Goal: Check status: Check status

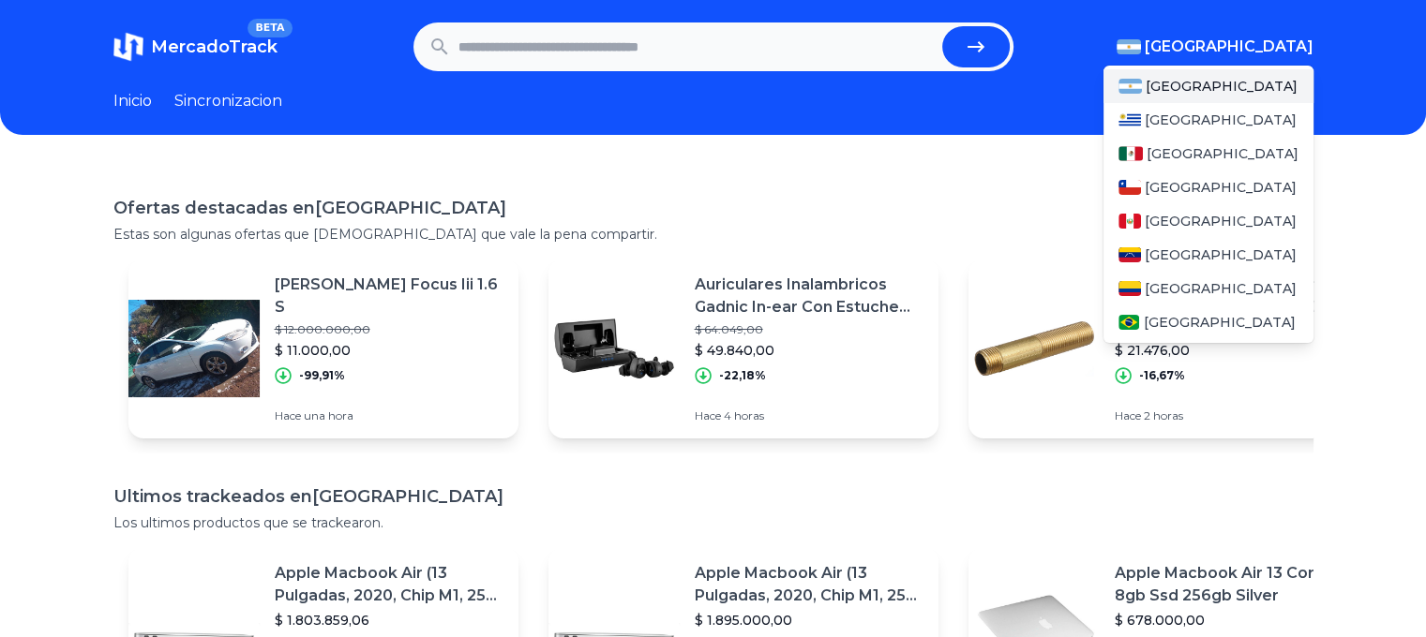
click at [1249, 50] on span "[GEOGRAPHIC_DATA]" at bounding box center [1228, 47] width 169 height 22
click at [1219, 151] on div "[GEOGRAPHIC_DATA]" at bounding box center [1208, 154] width 210 height 34
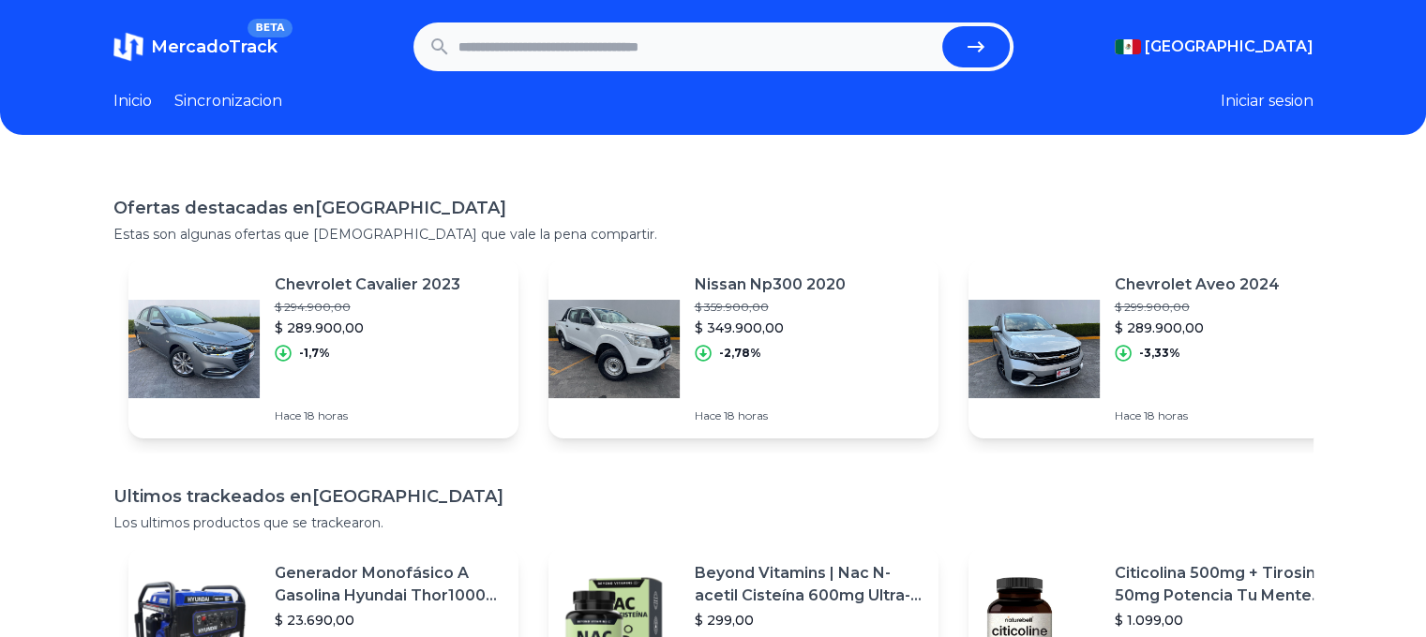
click at [842, 211] on h1 "Ofertas destacadas en Mexico" at bounding box center [713, 208] width 1200 height 26
click at [757, 52] on input "text" at bounding box center [696, 46] width 476 height 41
paste input "**********"
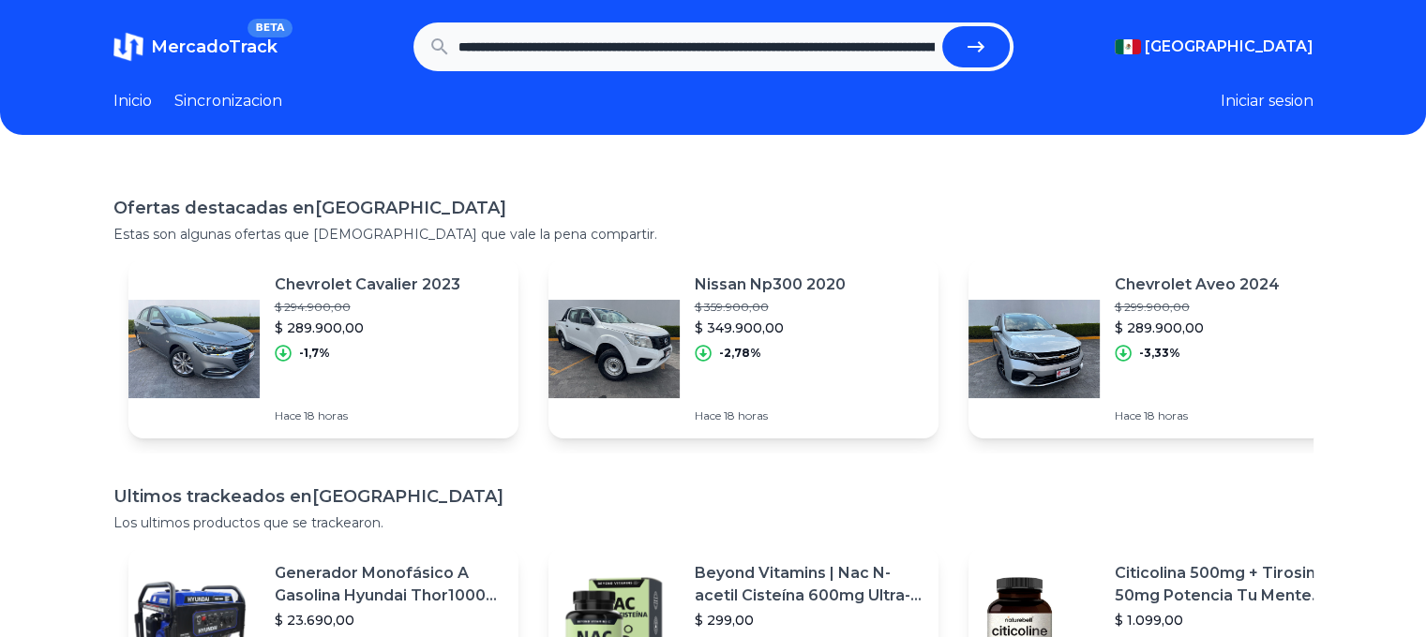
scroll to position [0, 1670]
click at [986, 42] on icon "submit" at bounding box center [976, 47] width 22 height 22
type input "**********"
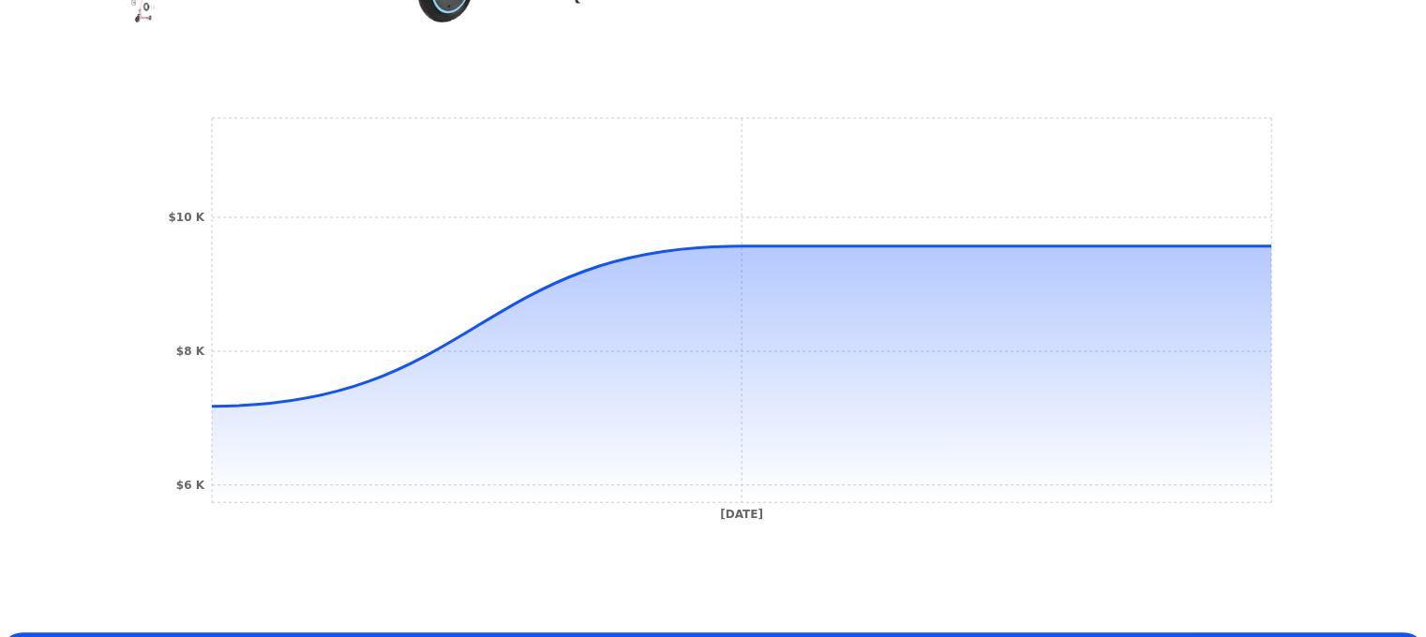
scroll to position [656, 0]
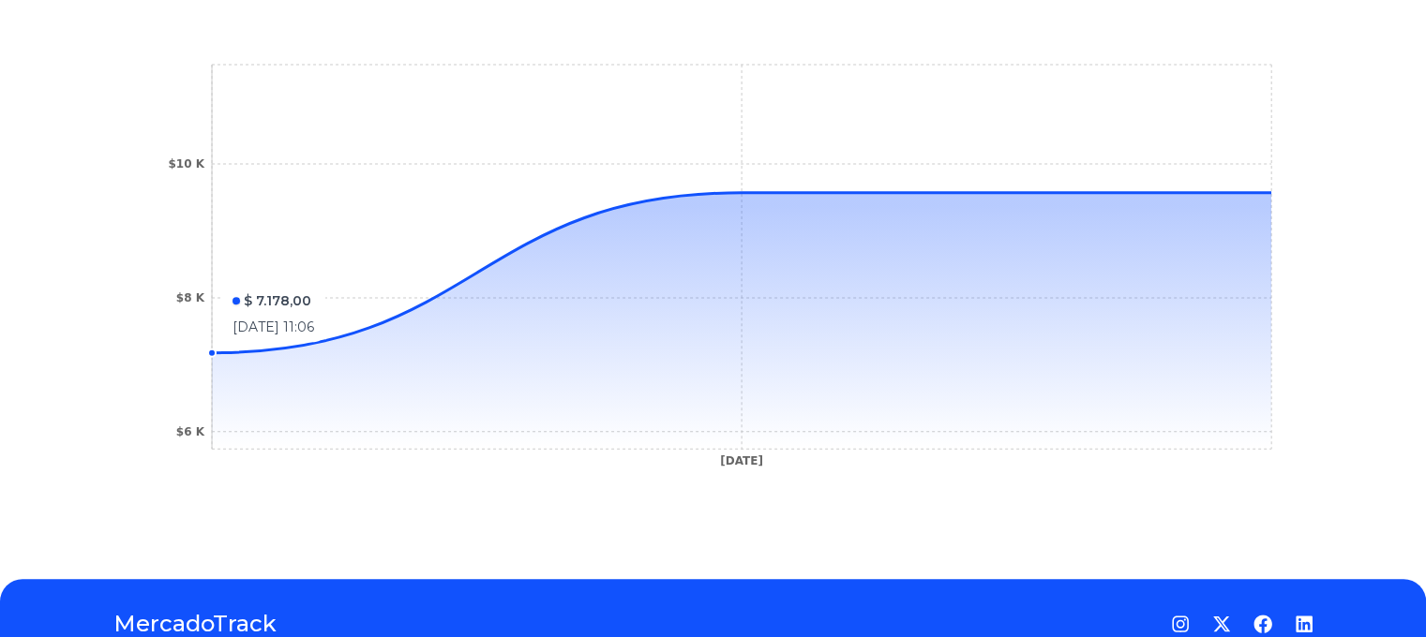
click at [285, 277] on icon "3 Feb 25 $6 K $8 K $10 K" at bounding box center [713, 271] width 1125 height 422
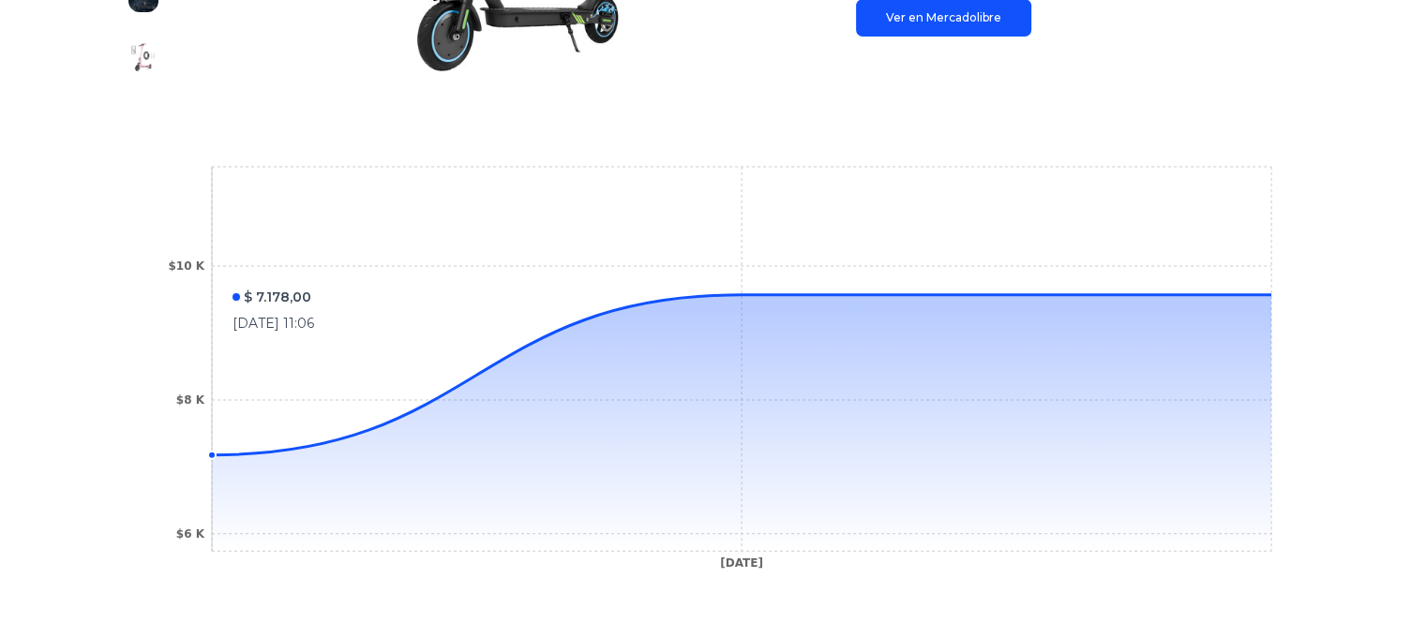
scroll to position [553, 0]
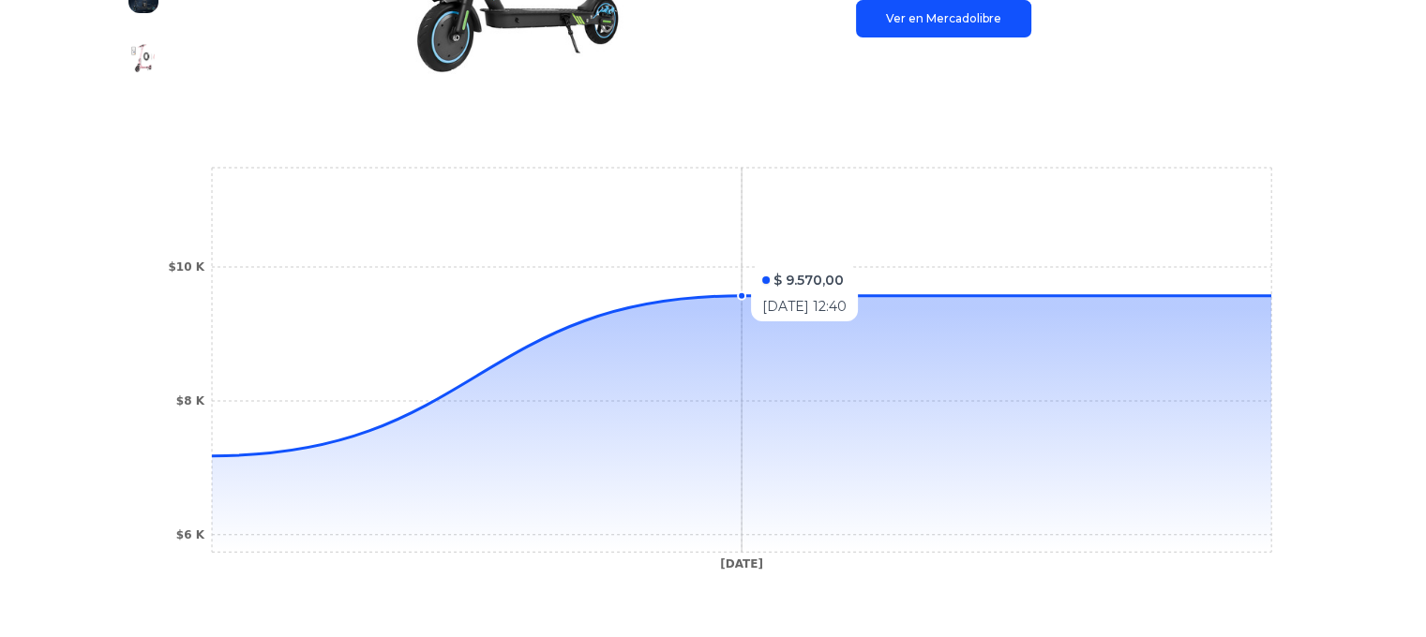
drag, startPoint x: 386, startPoint y: 254, endPoint x: 607, endPoint y: 255, distance: 221.2
click at [611, 255] on icon "3 Feb 25 $6 K $8 K $10 K" at bounding box center [713, 374] width 1125 height 422
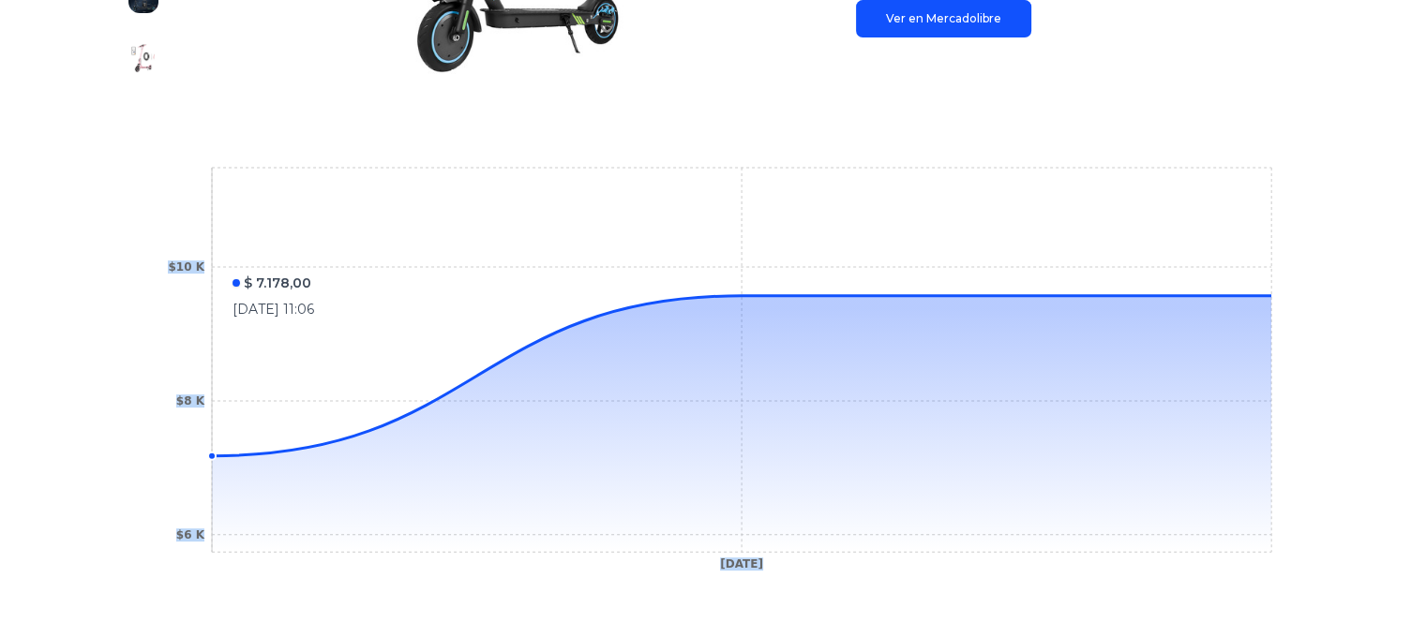
click at [352, 258] on icon "3 Feb 25 $6 K $8 K $10 K" at bounding box center [713, 374] width 1125 height 422
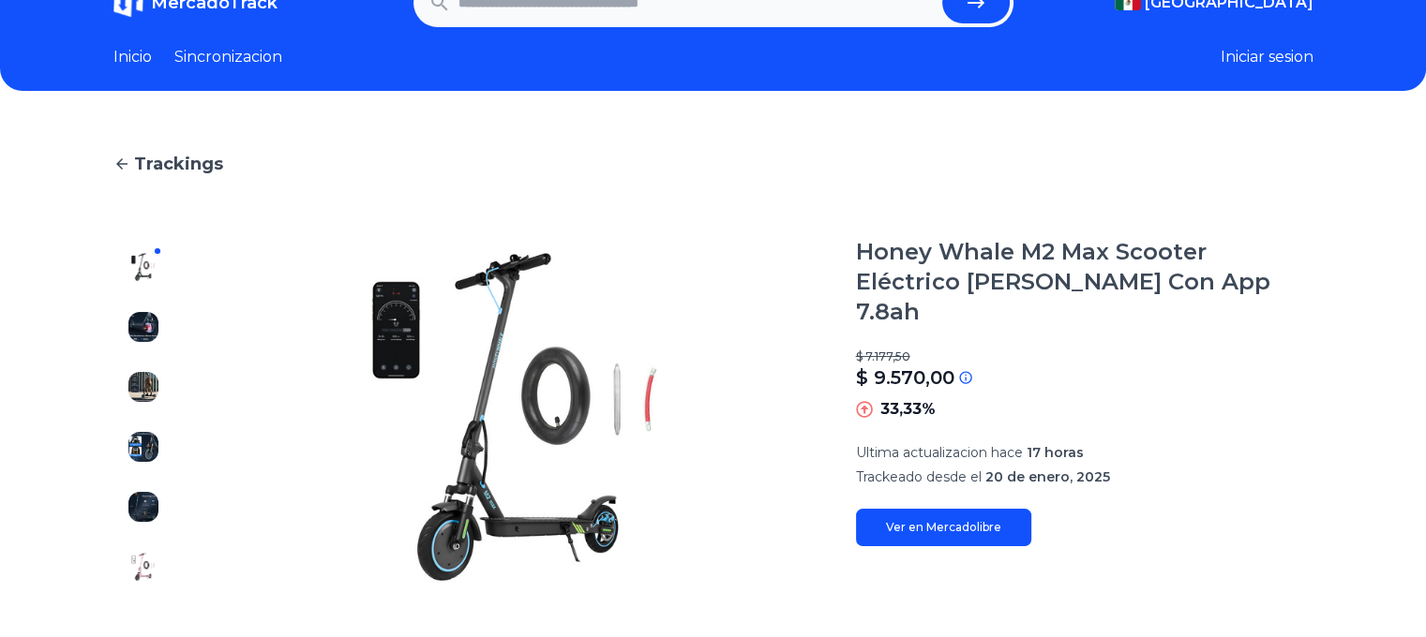
scroll to position [0, 0]
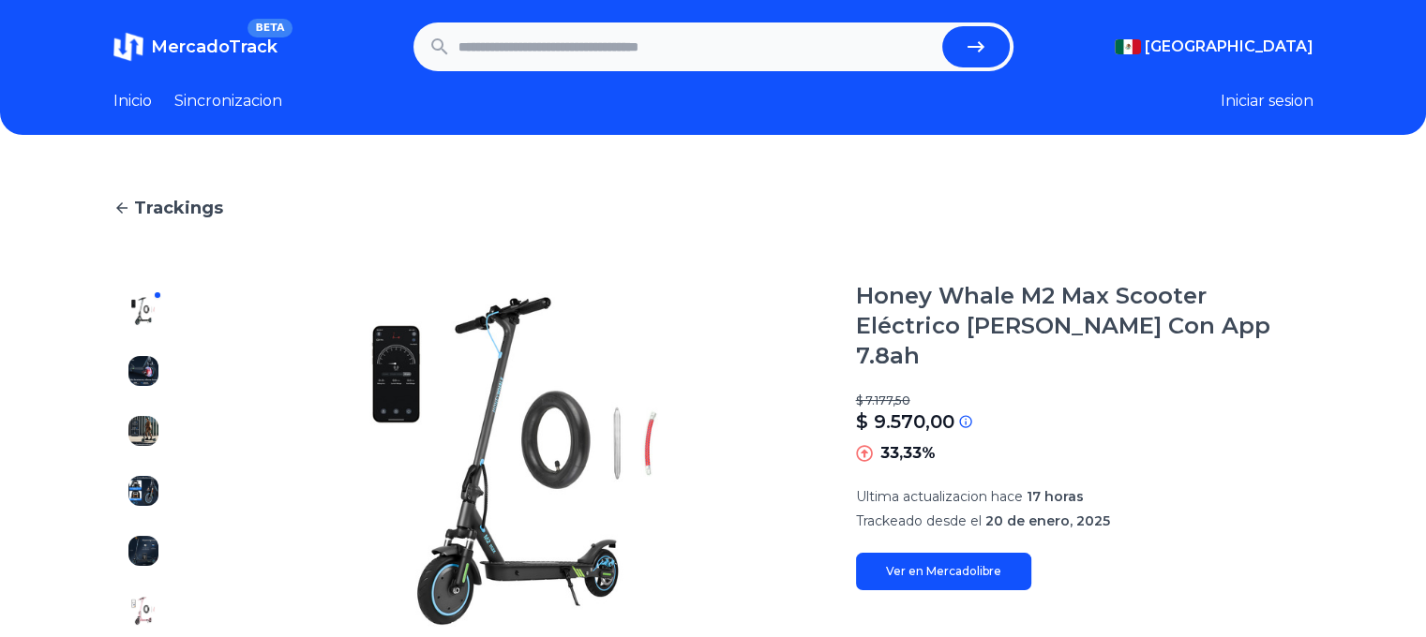
click at [1249, 92] on button "Iniciar sesion" at bounding box center [1266, 101] width 93 height 22
click at [994, 553] on link "Ver en Mercadolibre" at bounding box center [943, 571] width 175 height 37
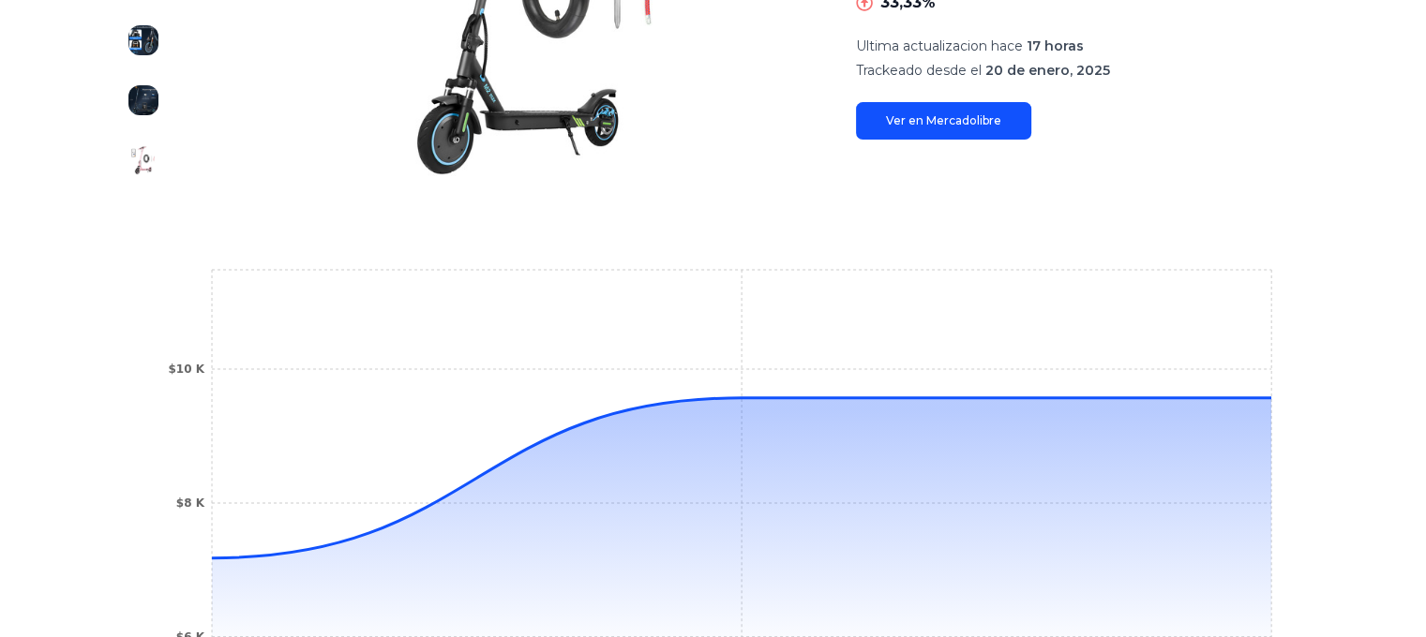
scroll to position [740, 0]
